Goal: Book appointment/travel/reservation

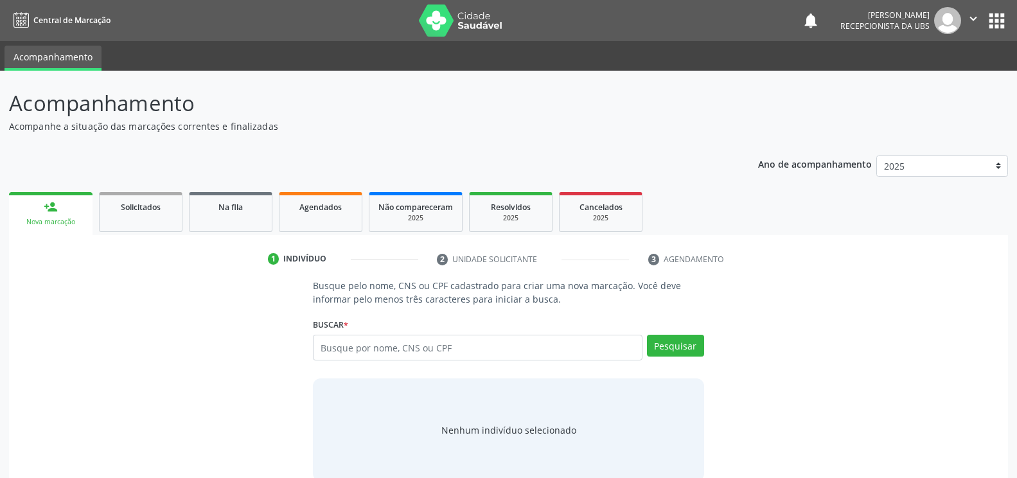
click at [322, 345] on input "text" at bounding box center [477, 348] width 329 height 26
click at [321, 343] on input "text" at bounding box center [477, 348] width 329 height 26
type input "706301703923570"
click at [682, 340] on button "Pesquisar" at bounding box center [675, 346] width 57 height 22
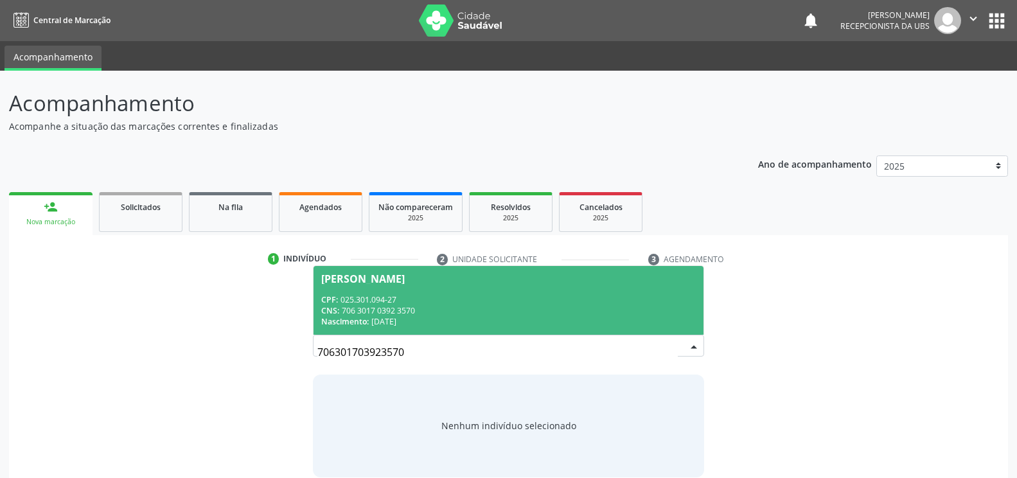
click at [364, 280] on div "[PERSON_NAME]" at bounding box center [362, 279] width 83 height 10
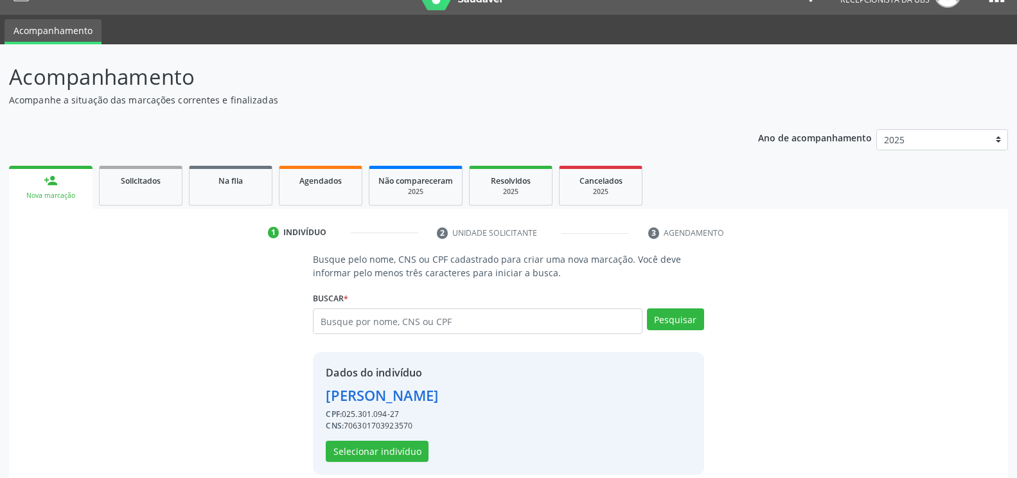
scroll to position [41, 0]
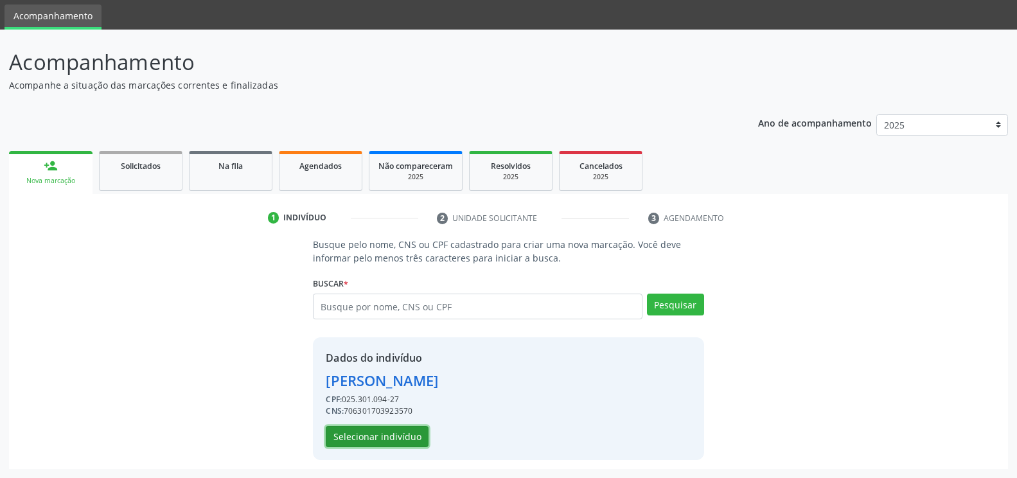
click at [356, 434] on button "Selecionar indivíduo" at bounding box center [377, 437] width 103 height 22
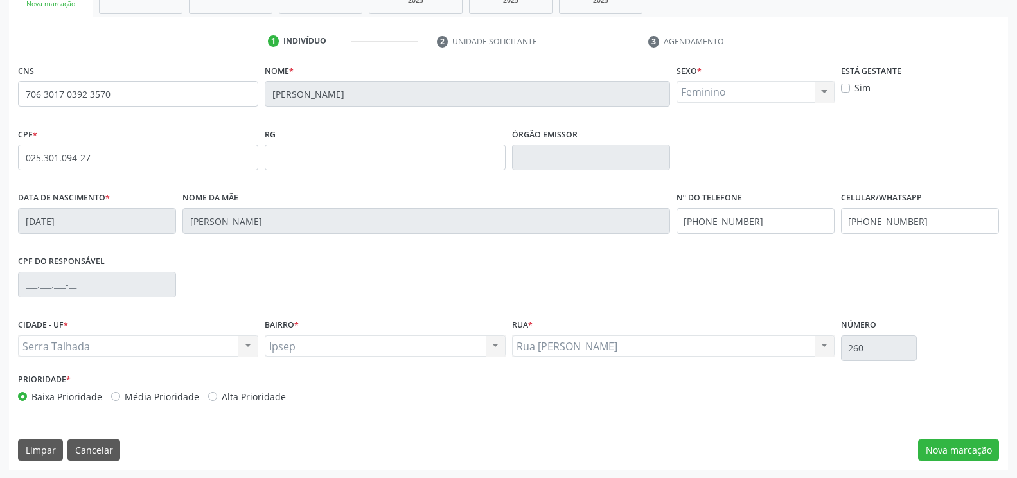
scroll to position [218, 0]
click at [930, 443] on button "Nova marcação" at bounding box center [958, 450] width 81 height 22
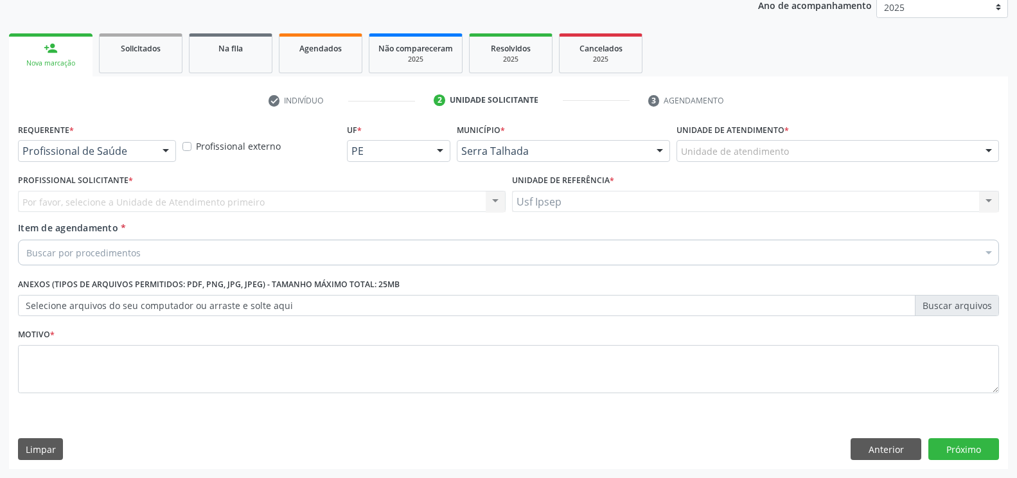
scroll to position [159, 0]
click at [162, 150] on div at bounding box center [165, 152] width 19 height 22
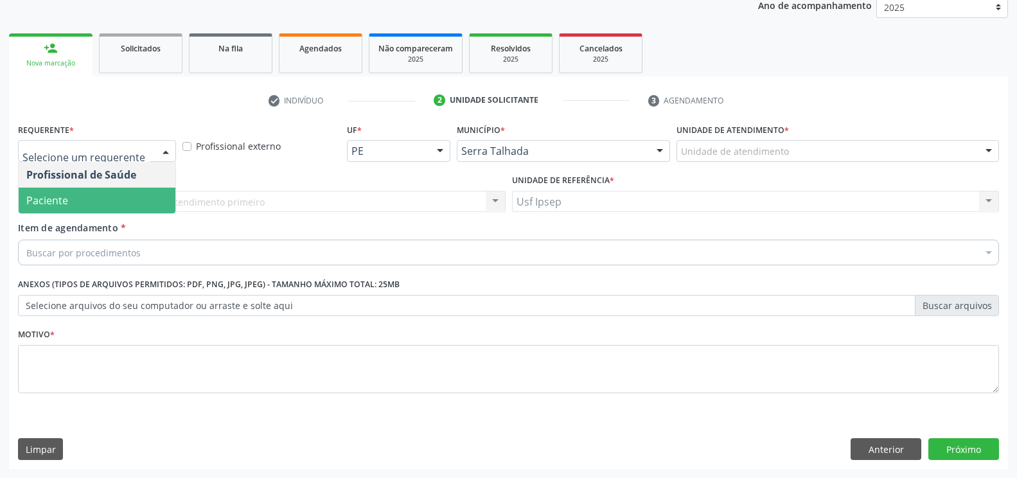
click at [132, 195] on span "Paciente" at bounding box center [97, 201] width 157 height 26
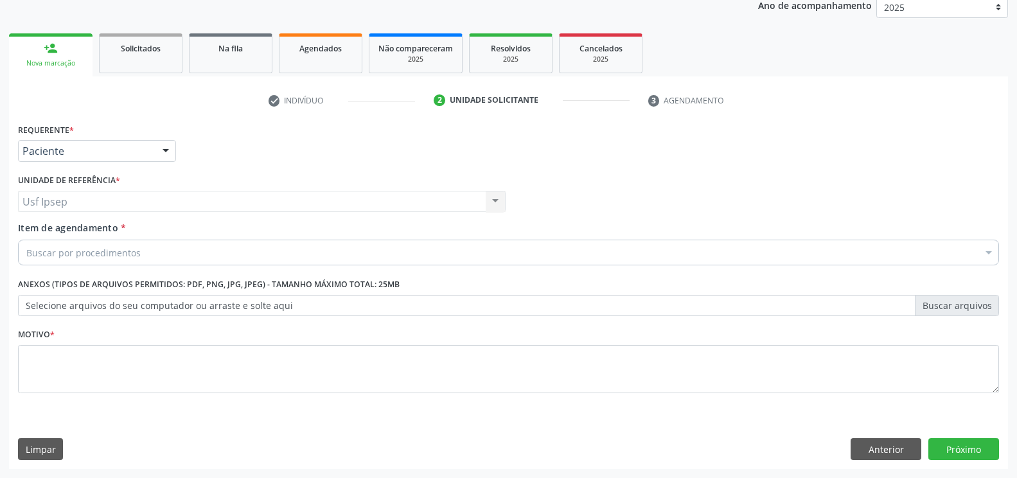
click at [48, 231] on span "Item de agendamento" at bounding box center [68, 228] width 100 height 12
click at [26, 240] on input "Item de agendamento *" at bounding box center [26, 253] width 0 height 26
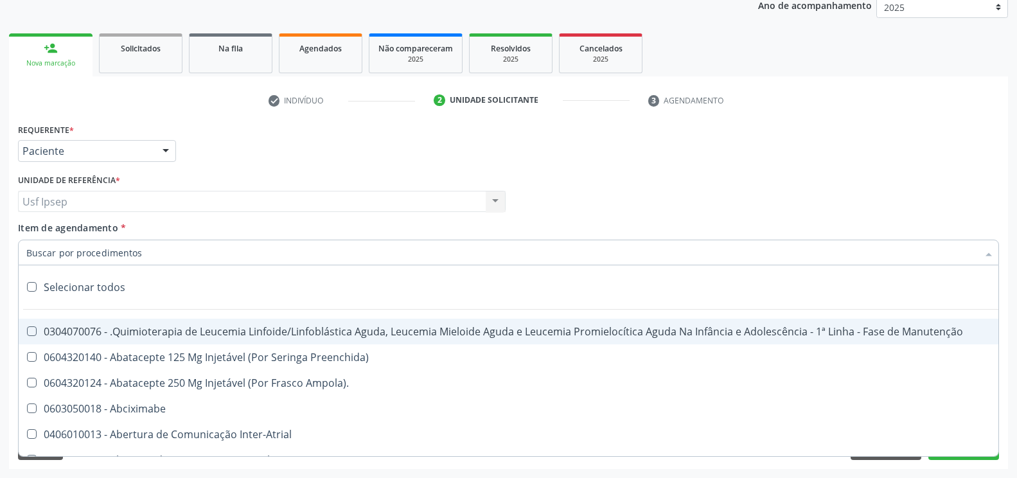
click at [26, 252] on input "Item de agendamento *" at bounding box center [501, 253] width 951 height 26
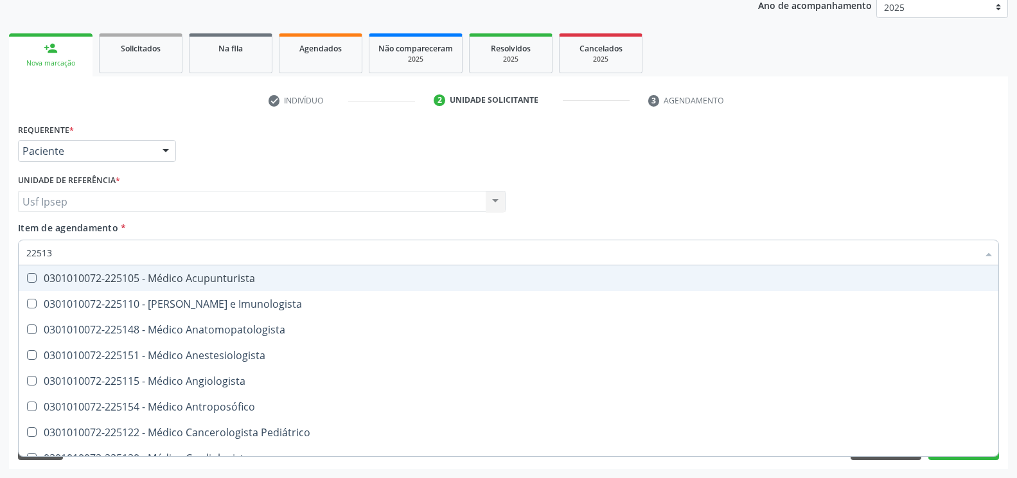
type input "225133"
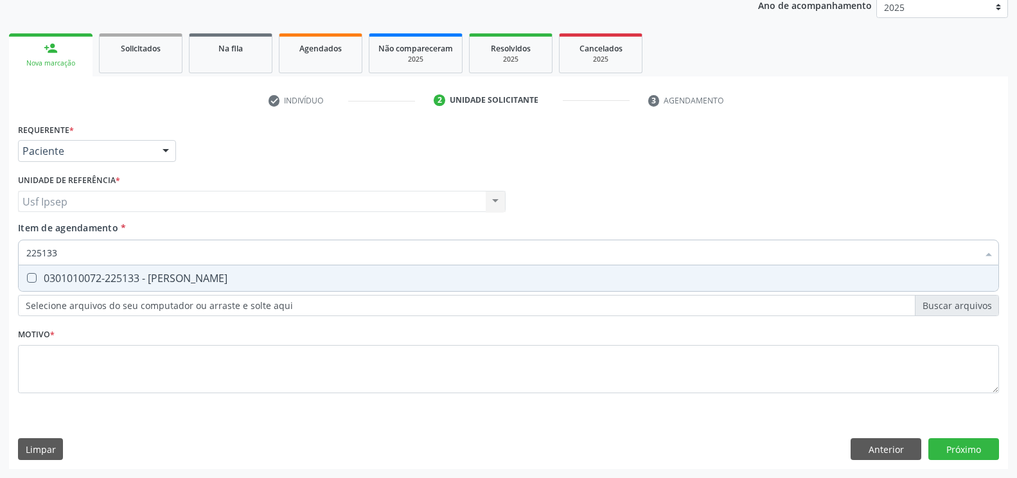
click at [31, 273] on Psiquiatra at bounding box center [32, 278] width 10 height 10
click at [27, 274] on Psiquiatra "checkbox" at bounding box center [23, 278] width 8 height 8
checkbox Psiquiatra "true"
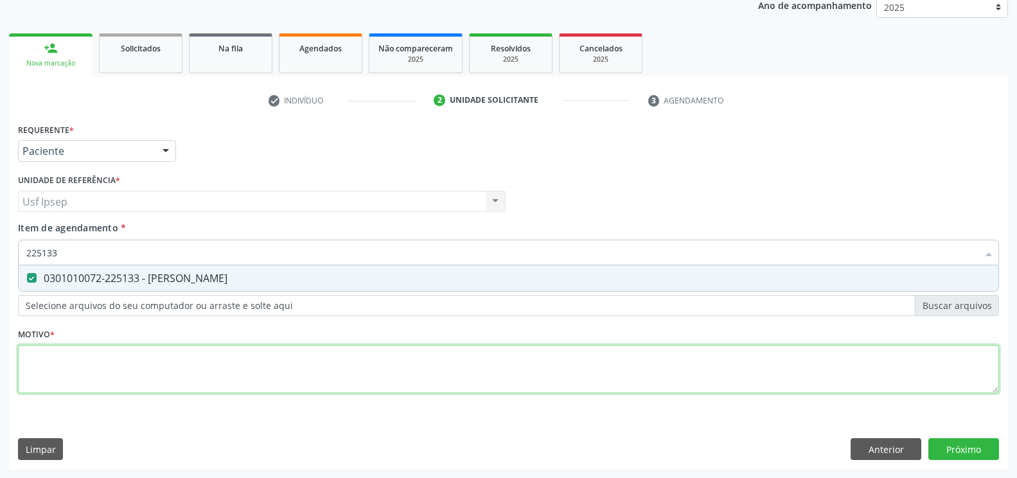
click at [26, 372] on div "Requerente * Paciente Profissional de Saúde Paciente Nenhum resultado encontrad…" at bounding box center [508, 265] width 981 height 291
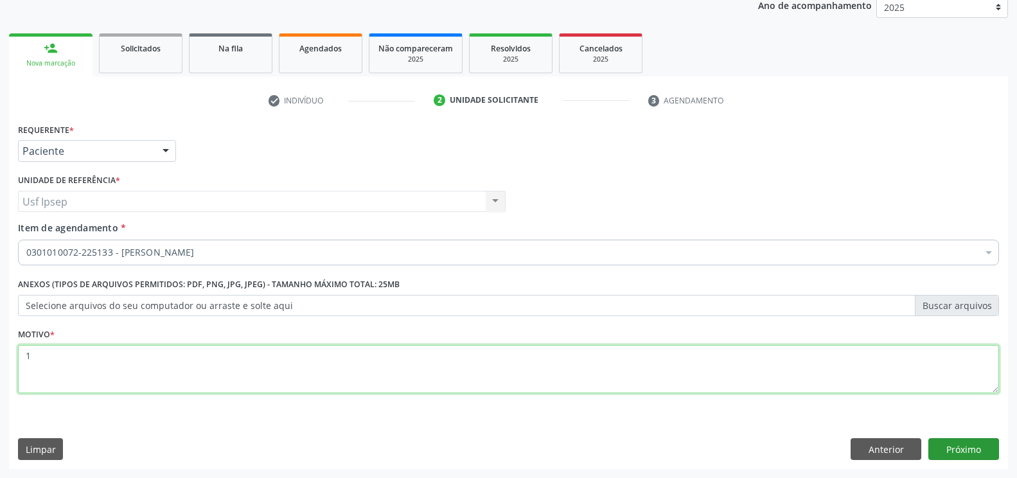
type textarea "1"
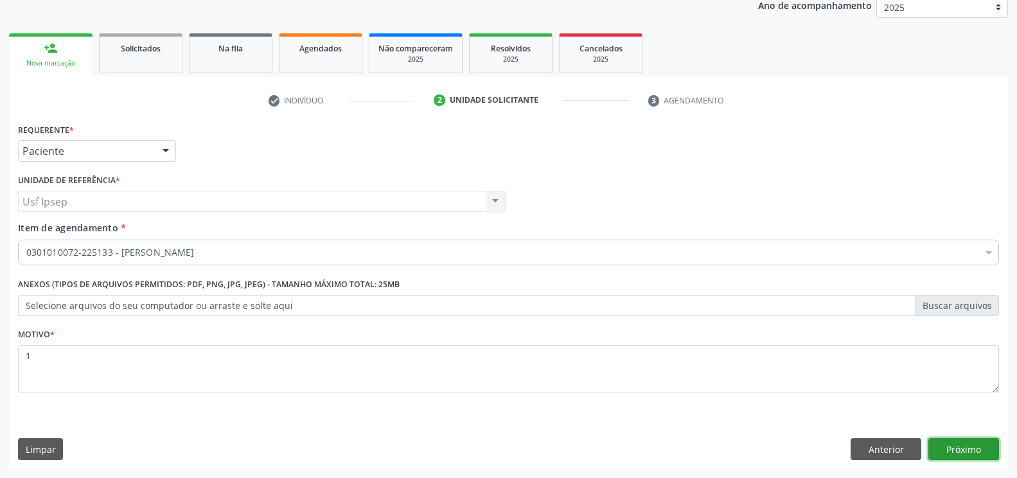
click at [971, 447] on button "Próximo" at bounding box center [963, 449] width 71 height 22
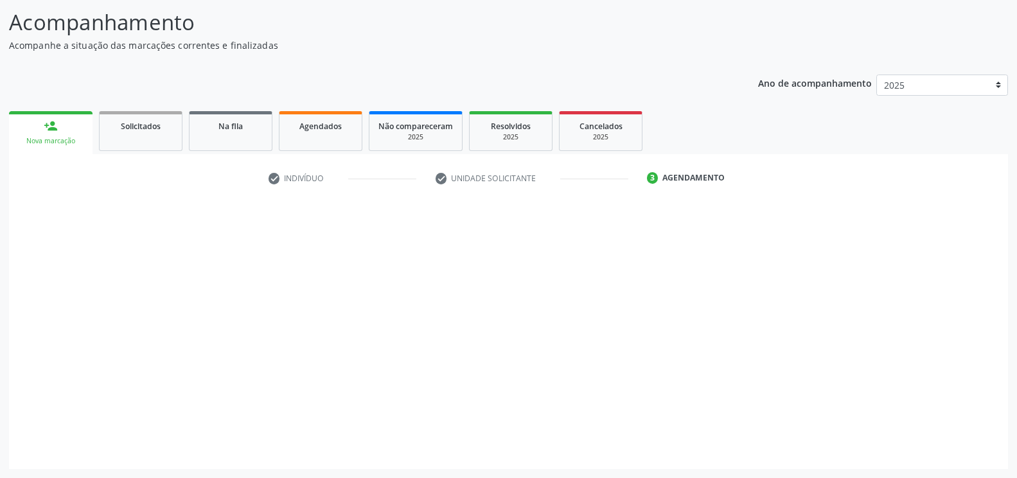
scroll to position [81, 0]
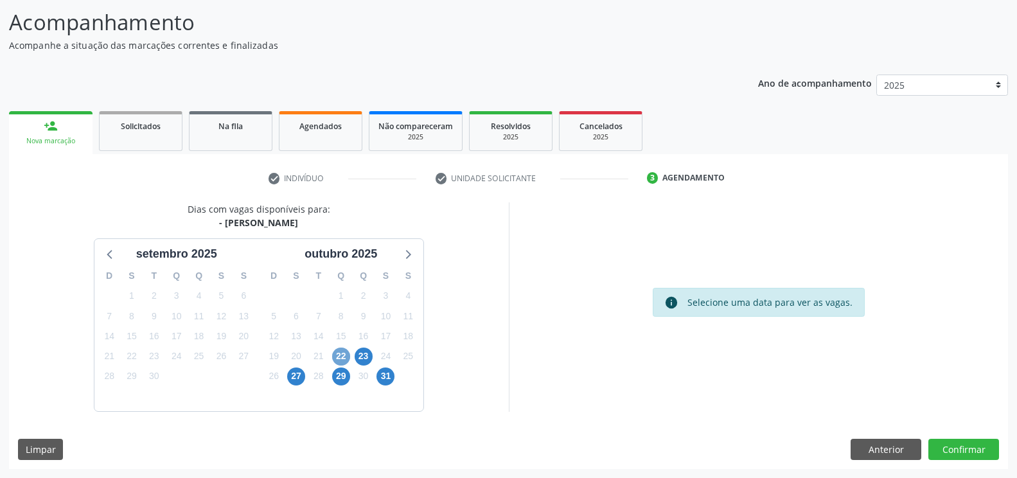
click at [340, 357] on span "22" at bounding box center [341, 356] width 18 height 18
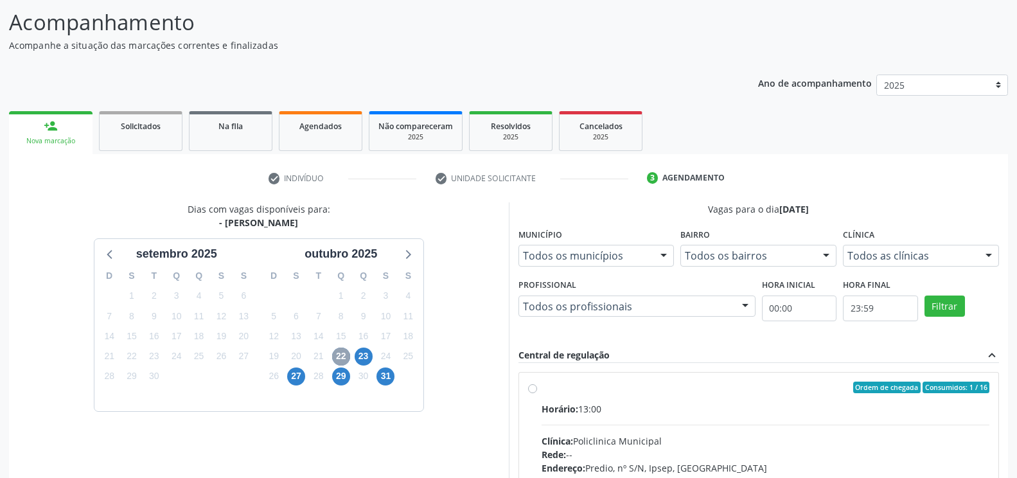
scroll to position [188, 0]
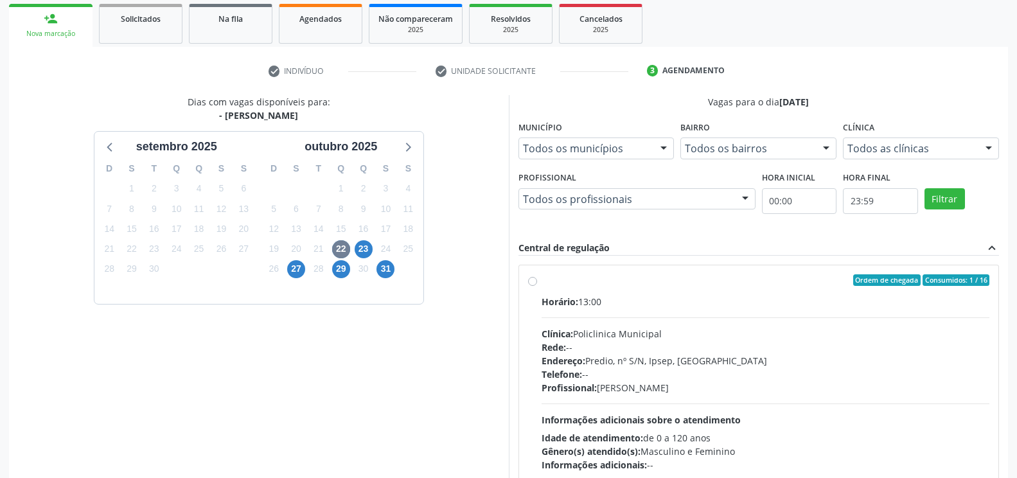
click at [541, 281] on label "Ordem de chegada Consumidos: 1 / 16 Horário: 13:00 Clínica: Policlinica Municip…" at bounding box center [765, 372] width 448 height 197
click at [534, 281] on input "Ordem de chegada Consumidos: 1 / 16 Horário: 13:00 Clínica: Policlinica Municip…" at bounding box center [532, 280] width 9 height 12
radio input "true"
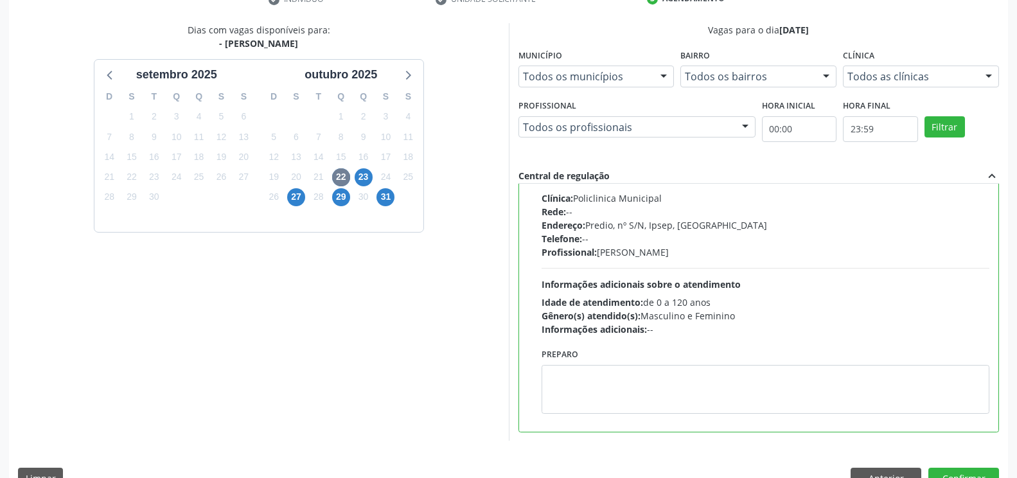
scroll to position [290, 0]
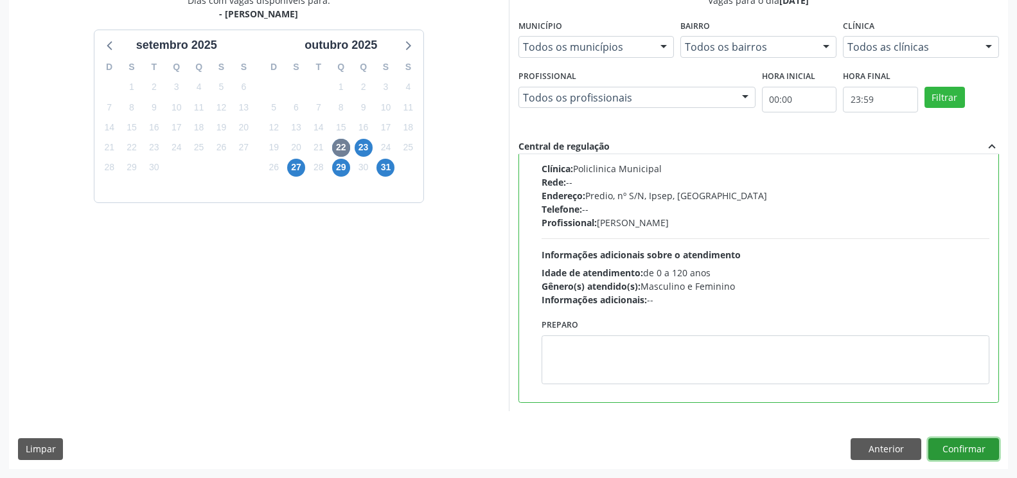
click at [957, 446] on button "Confirmar" at bounding box center [963, 449] width 71 height 22
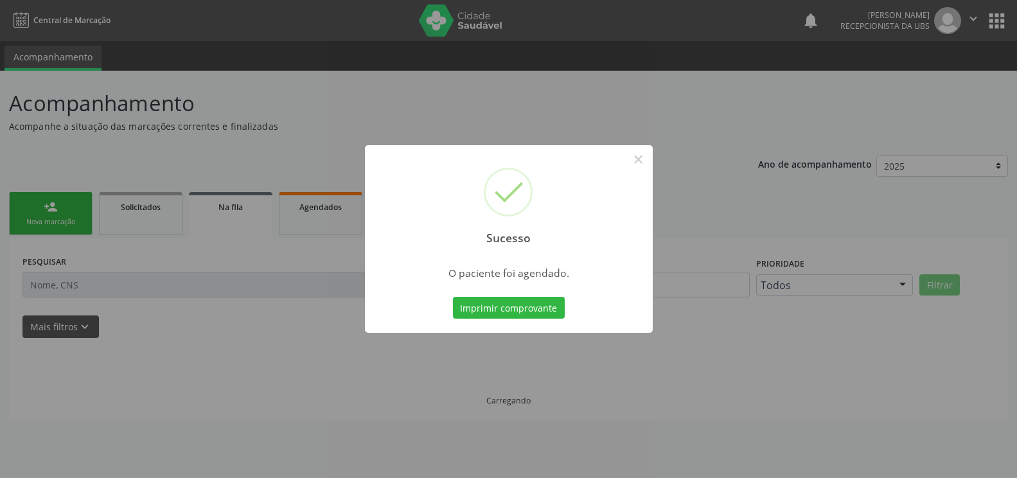
scroll to position [0, 0]
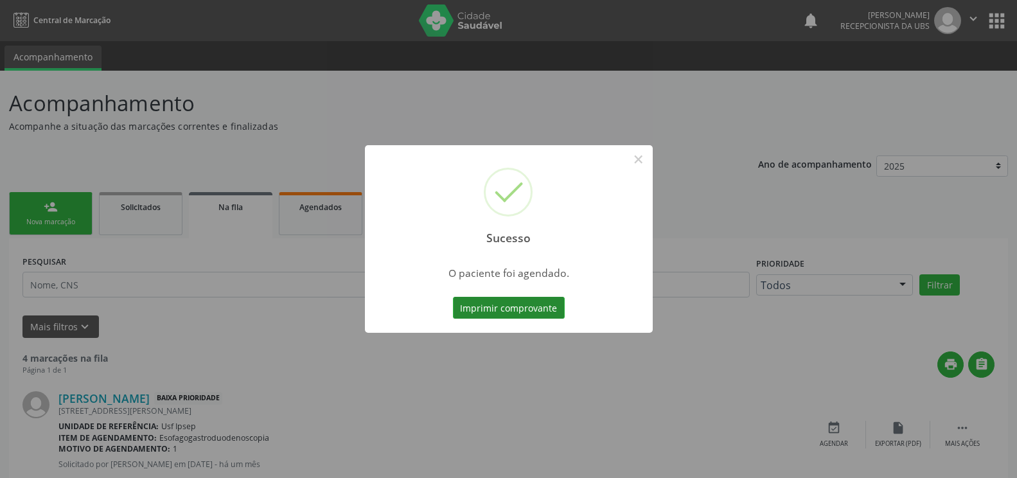
click at [475, 308] on button "Imprimir comprovante" at bounding box center [509, 308] width 112 height 22
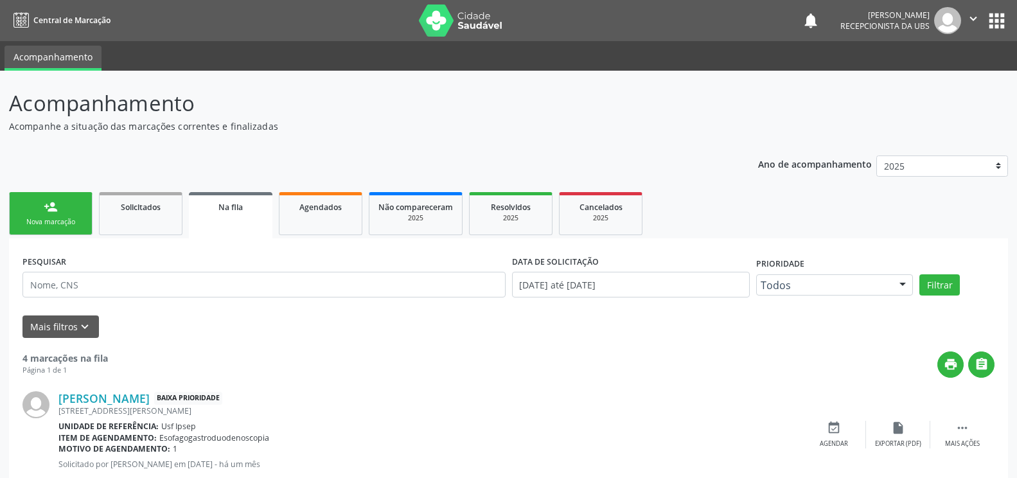
click at [969, 19] on icon "" at bounding box center [973, 19] width 14 height 14
click at [944, 75] on link "Sair" at bounding box center [940, 78] width 89 height 18
